Goal: Transaction & Acquisition: Purchase product/service

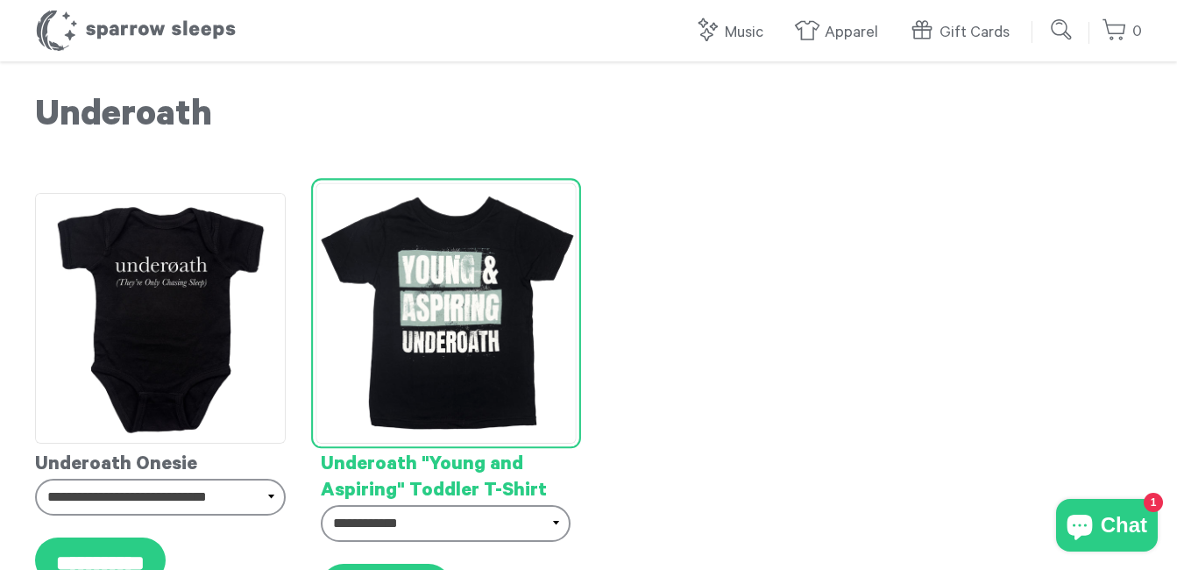
click at [453, 293] on img at bounding box center [446, 313] width 260 height 260
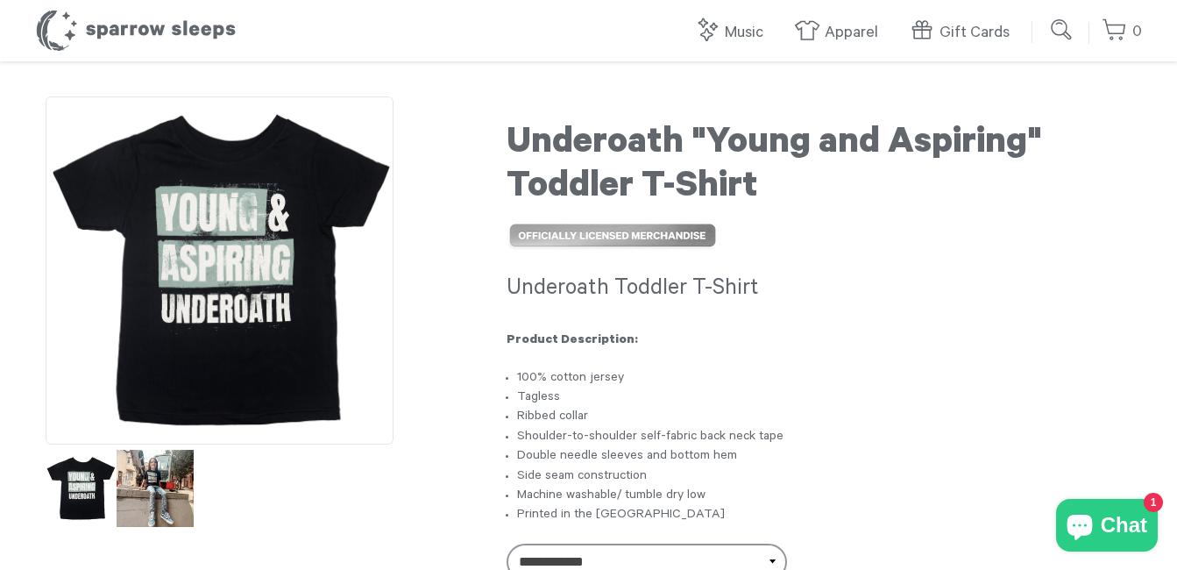
click at [167, 487] on img at bounding box center [155, 488] width 77 height 77
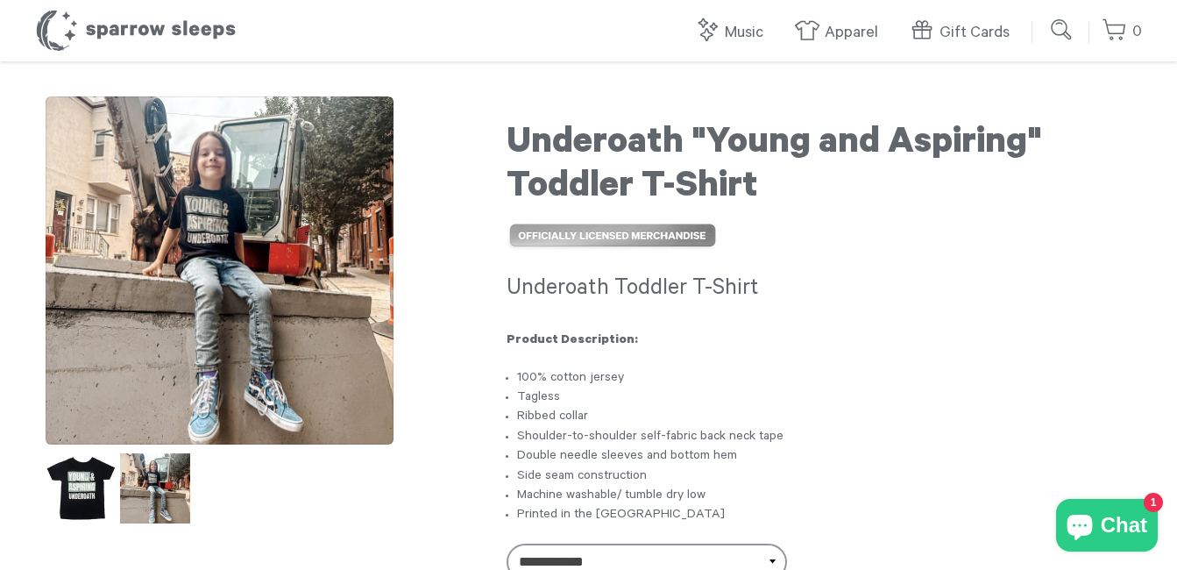
click at [293, 192] on img at bounding box center [220, 270] width 348 height 348
